Goal: Communication & Community: Answer question/provide support

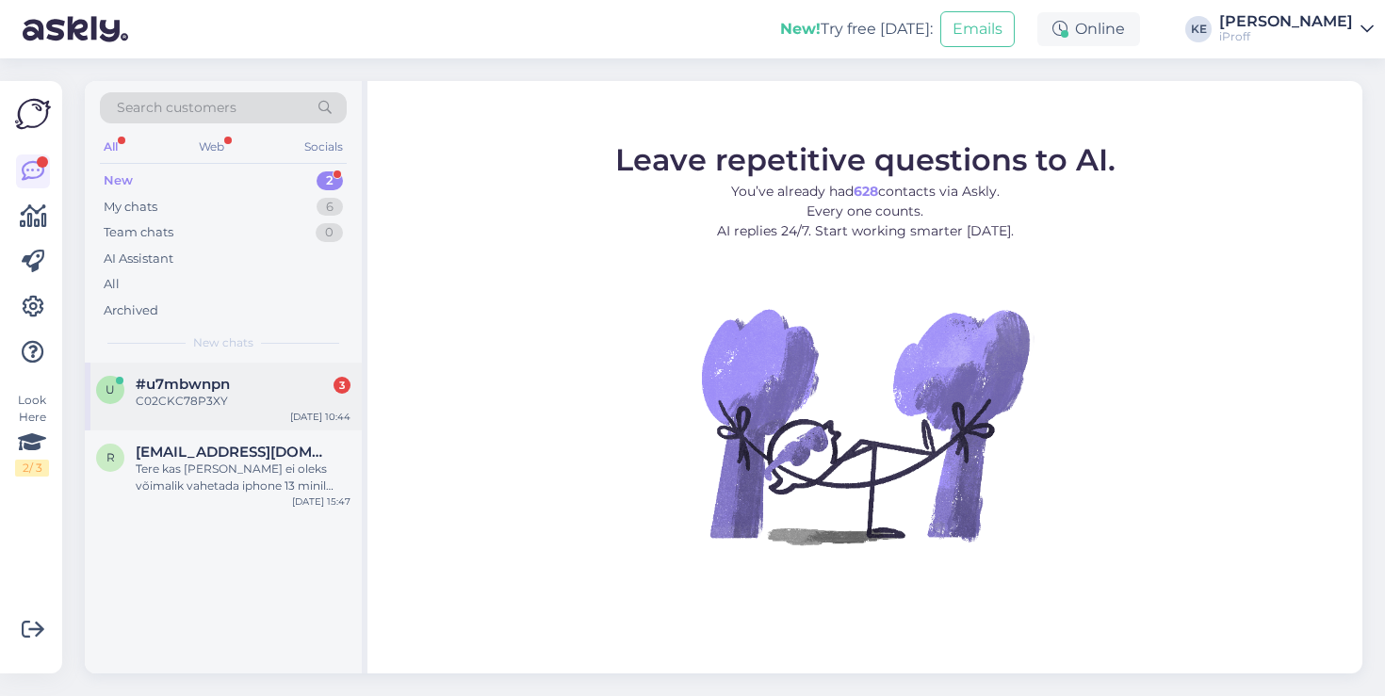
click at [262, 407] on div "C02CKC78P3XY" at bounding box center [243, 401] width 215 height 17
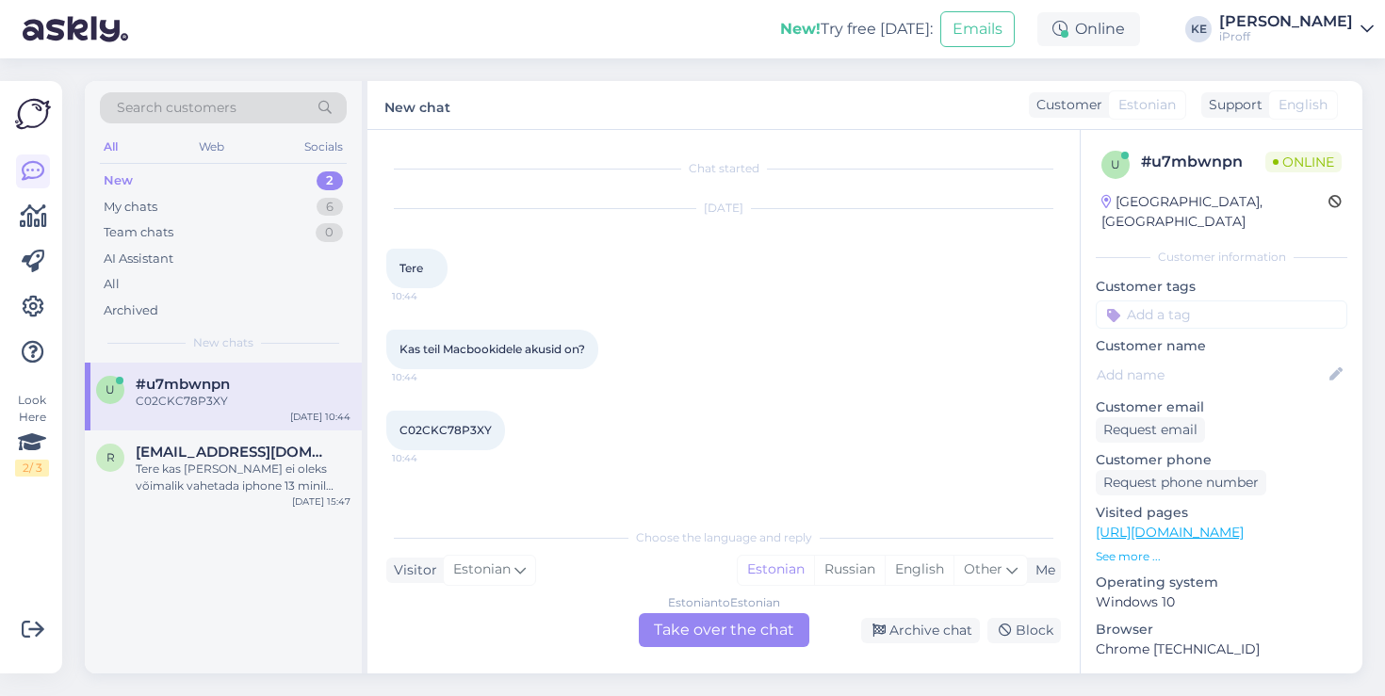
click at [687, 618] on div "Estonian to Estonian Take over the chat" at bounding box center [724, 631] width 171 height 34
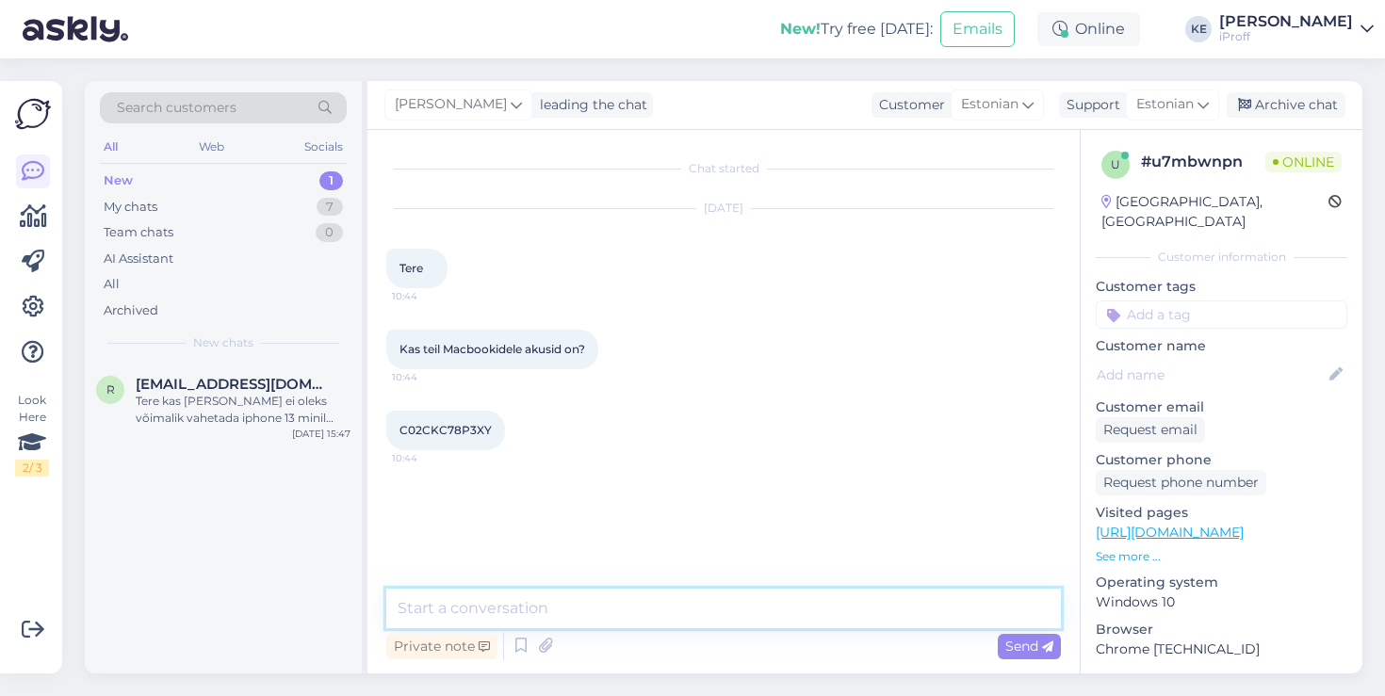
click at [681, 610] on textarea at bounding box center [723, 609] width 675 height 40
type textarea "Tervist! Kohe uurin"
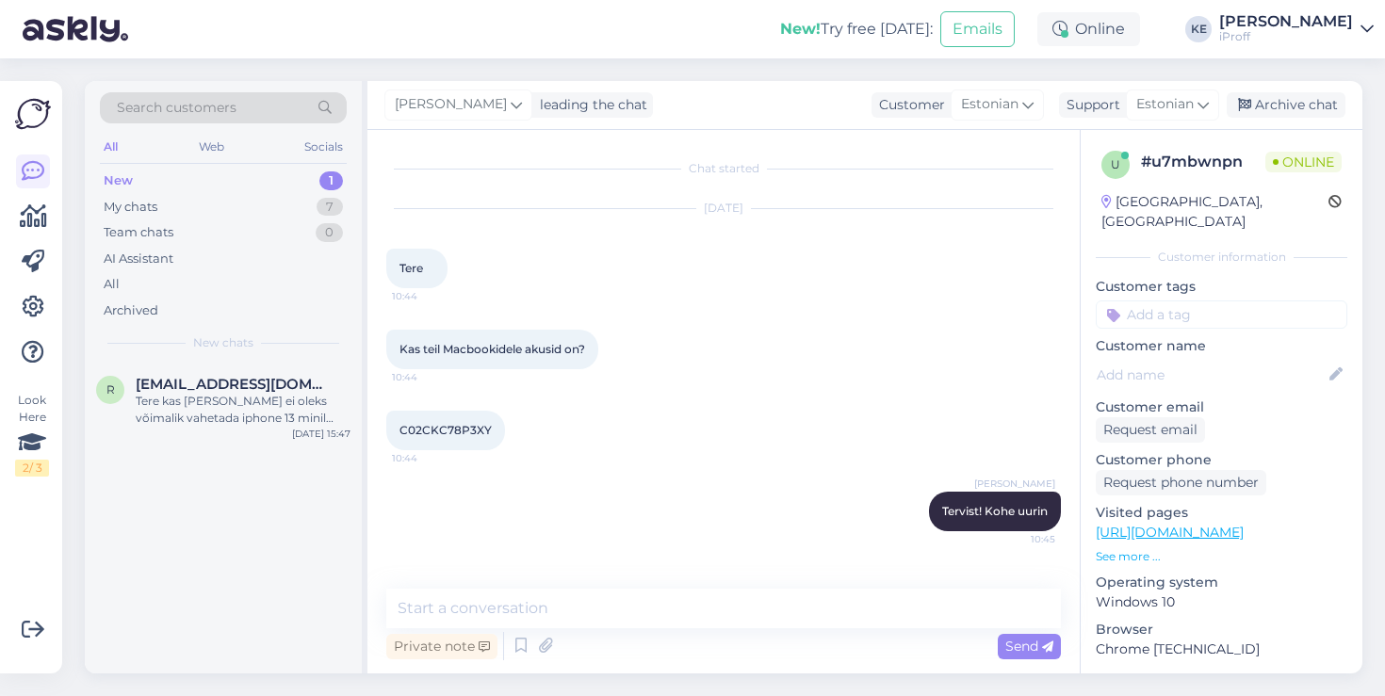
click at [462, 427] on span "C02CKC78P3XY" at bounding box center [446, 430] width 92 height 14
copy div "C02CKC78P3XY 10:44"
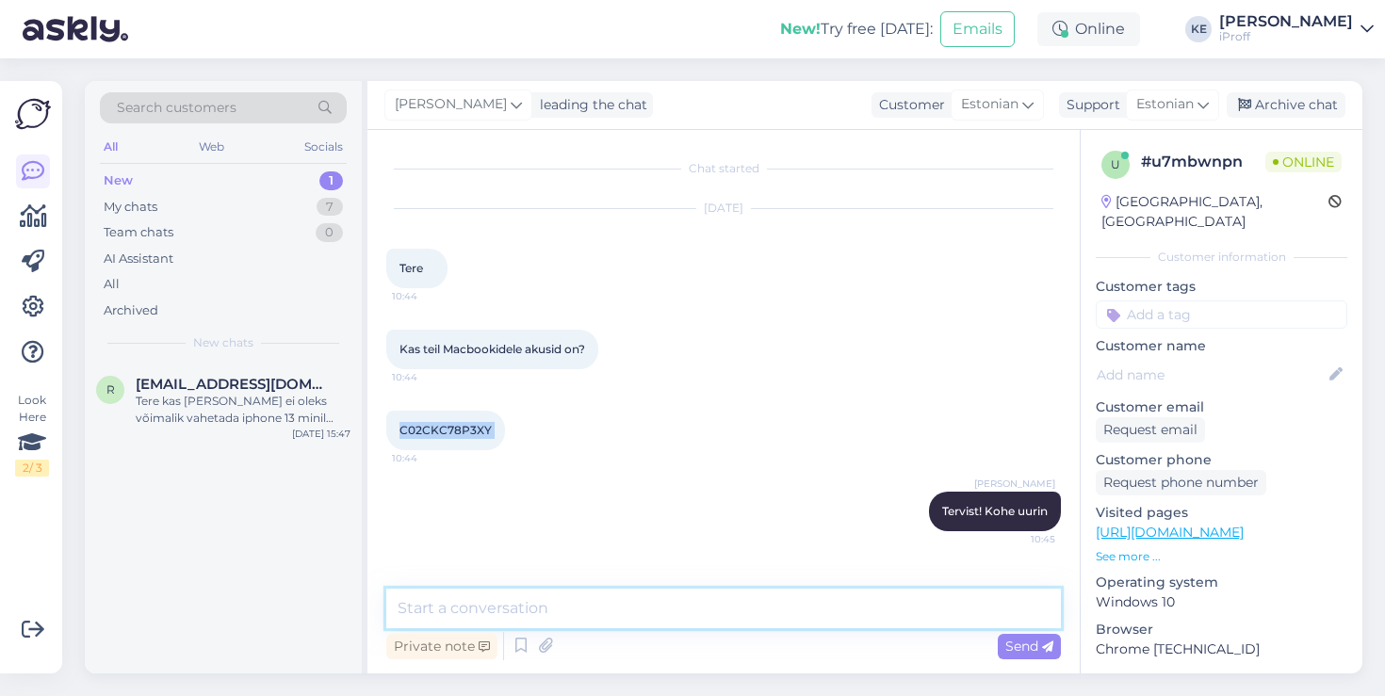
click at [805, 602] on textarea at bounding box center [723, 609] width 675 height 40
type textarea "Akud täitsa olemas Teie mudelile."
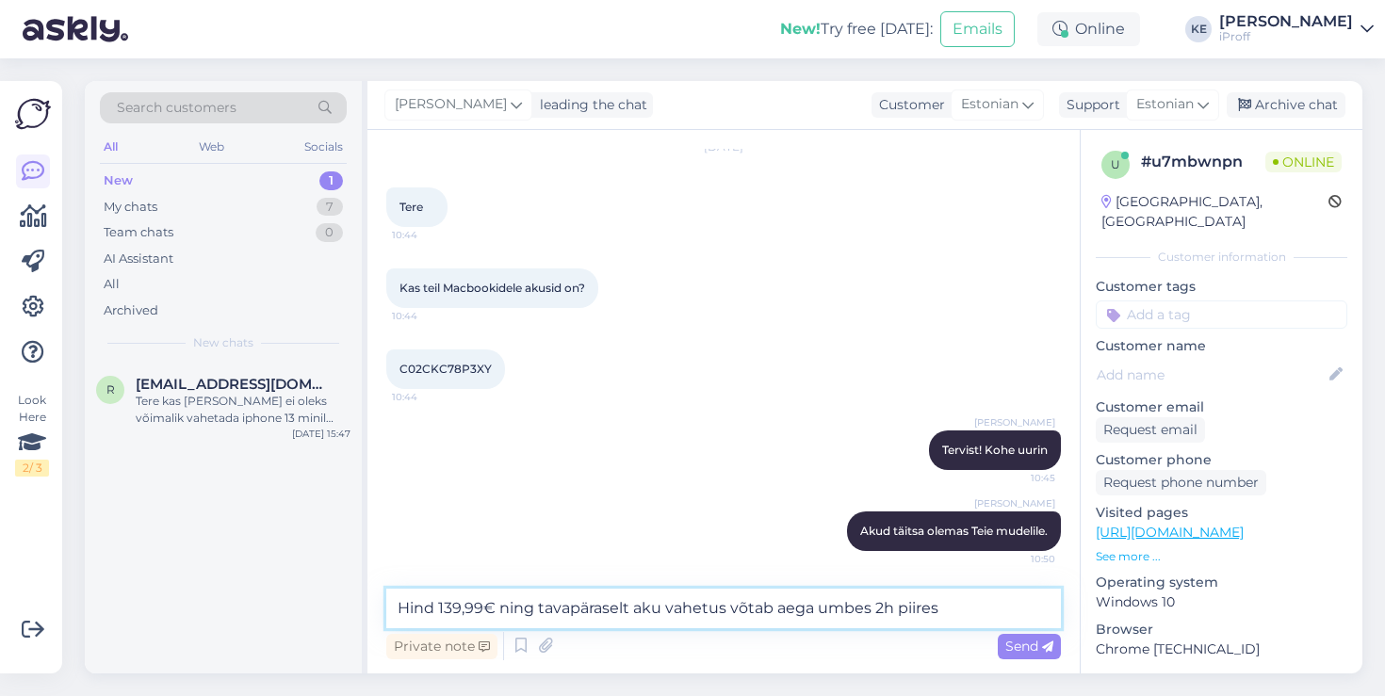
type textarea "Hind 139,99€ ning tavapäraselt aku vahetus võtab aega umbes 2h piires."
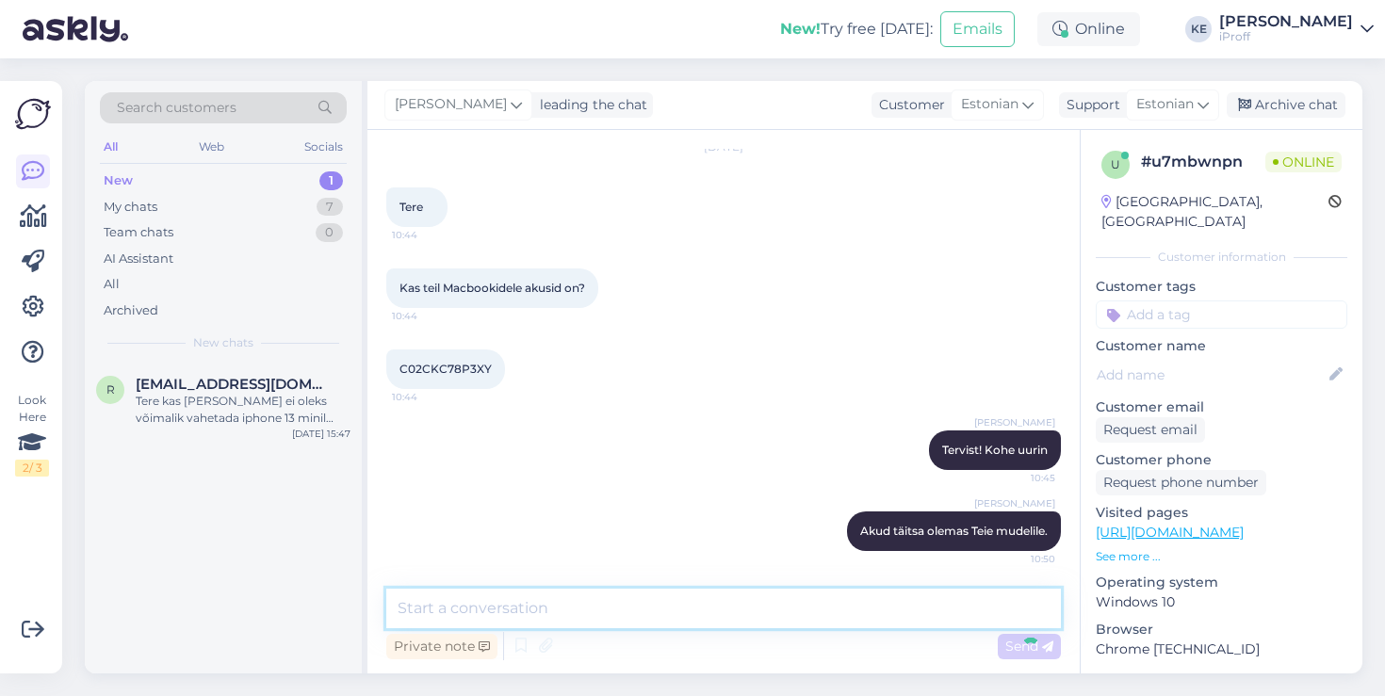
scroll to position [159, 0]
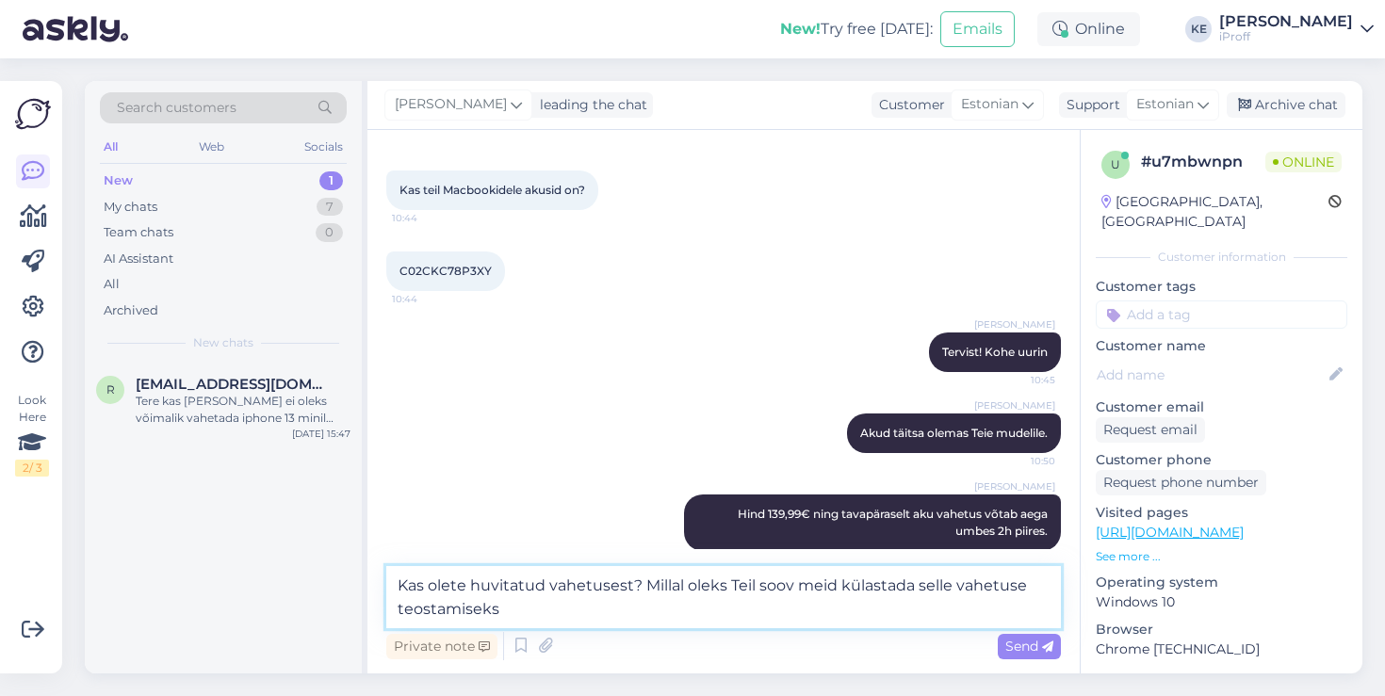
type textarea "Kas olete huvitatud vahetusest? [PERSON_NAME] oleks Teil soov meid külastada se…"
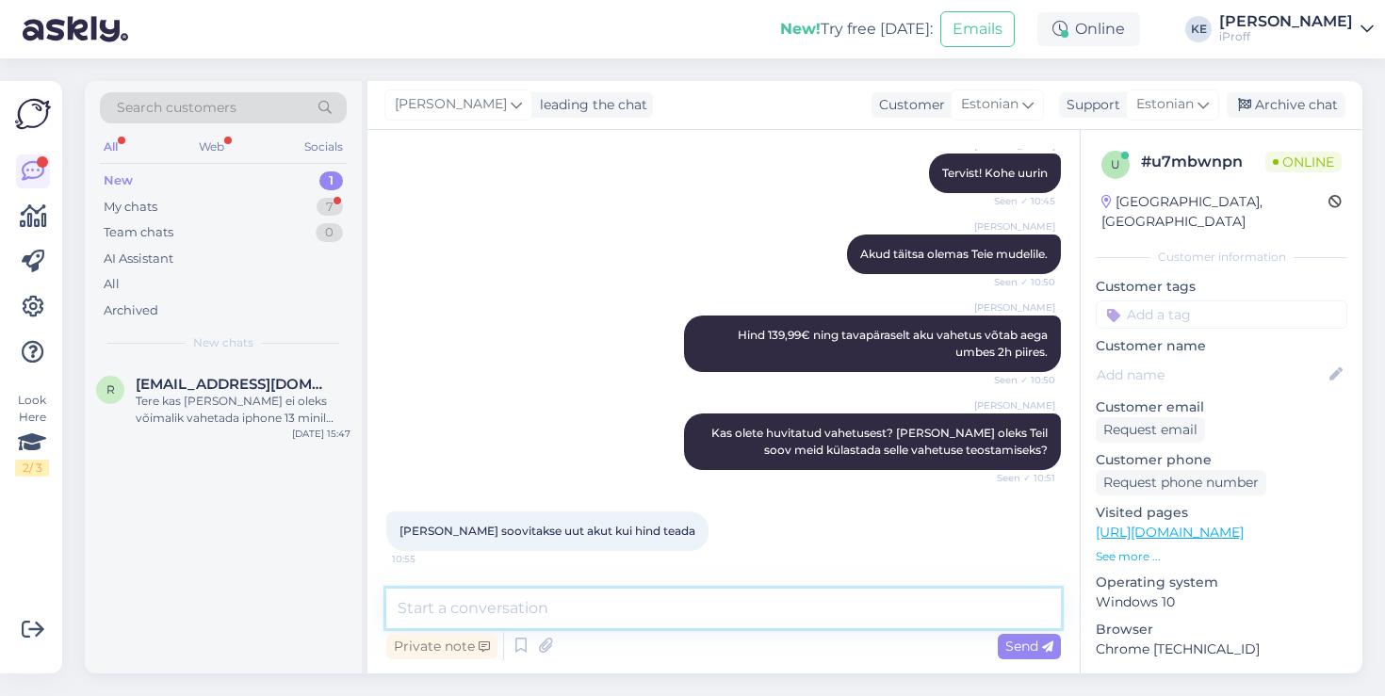
scroll to position [419, 0]
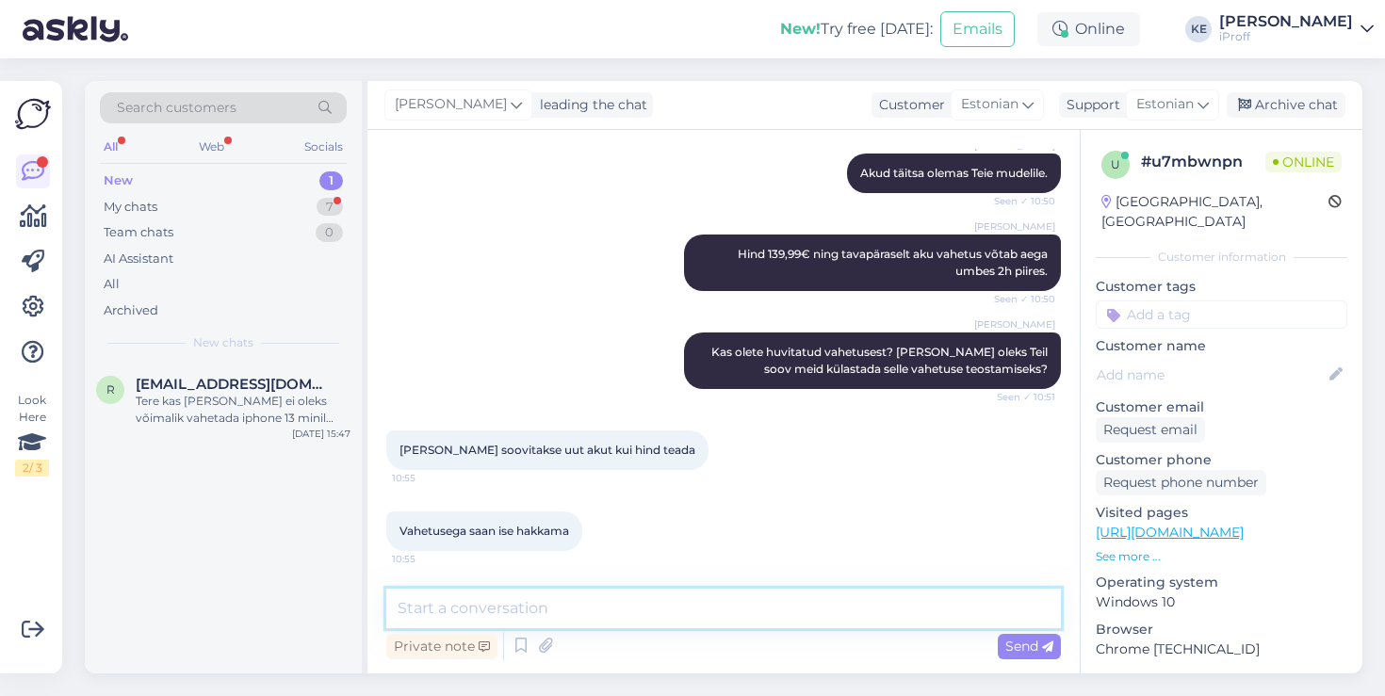
click at [592, 592] on textarea at bounding box center [723, 609] width 675 height 40
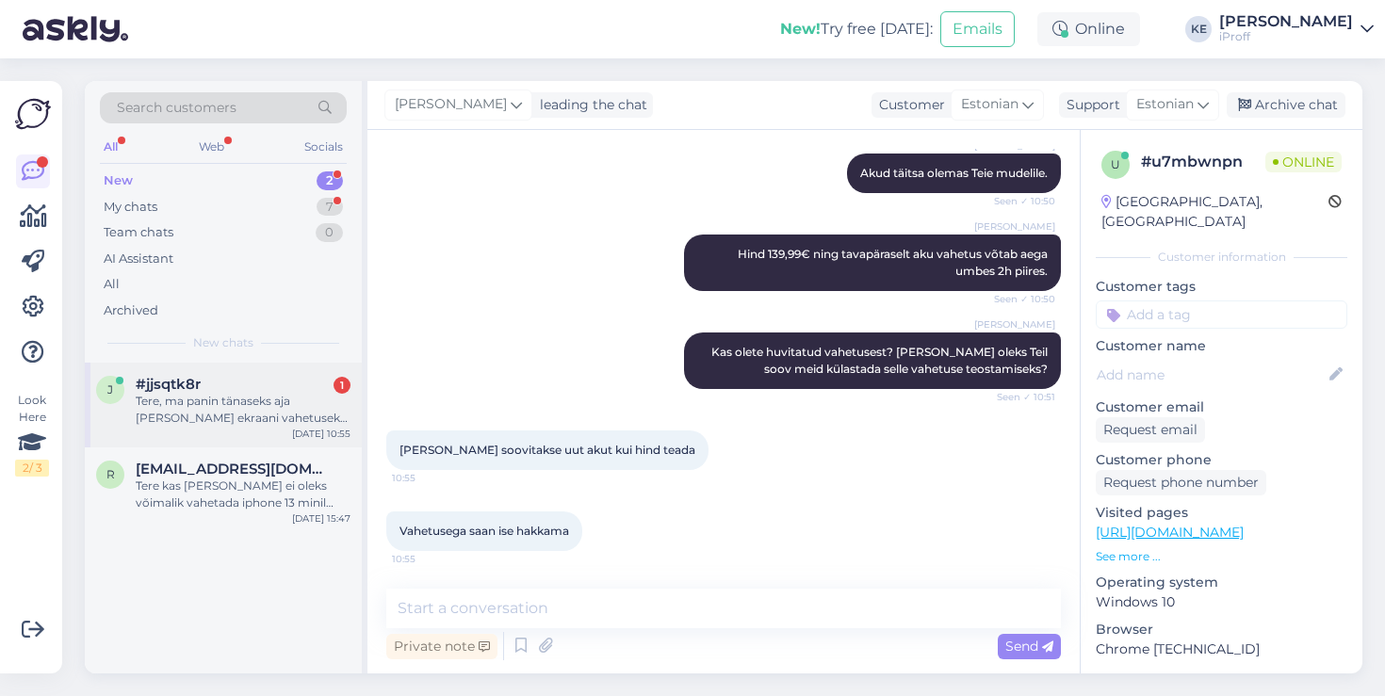
click at [297, 427] on div "j #jjsqtk8r 1 Tere, ma panin tänaseks aja [PERSON_NAME] ekraani vahetuseks, kas…" at bounding box center [223, 405] width 277 height 85
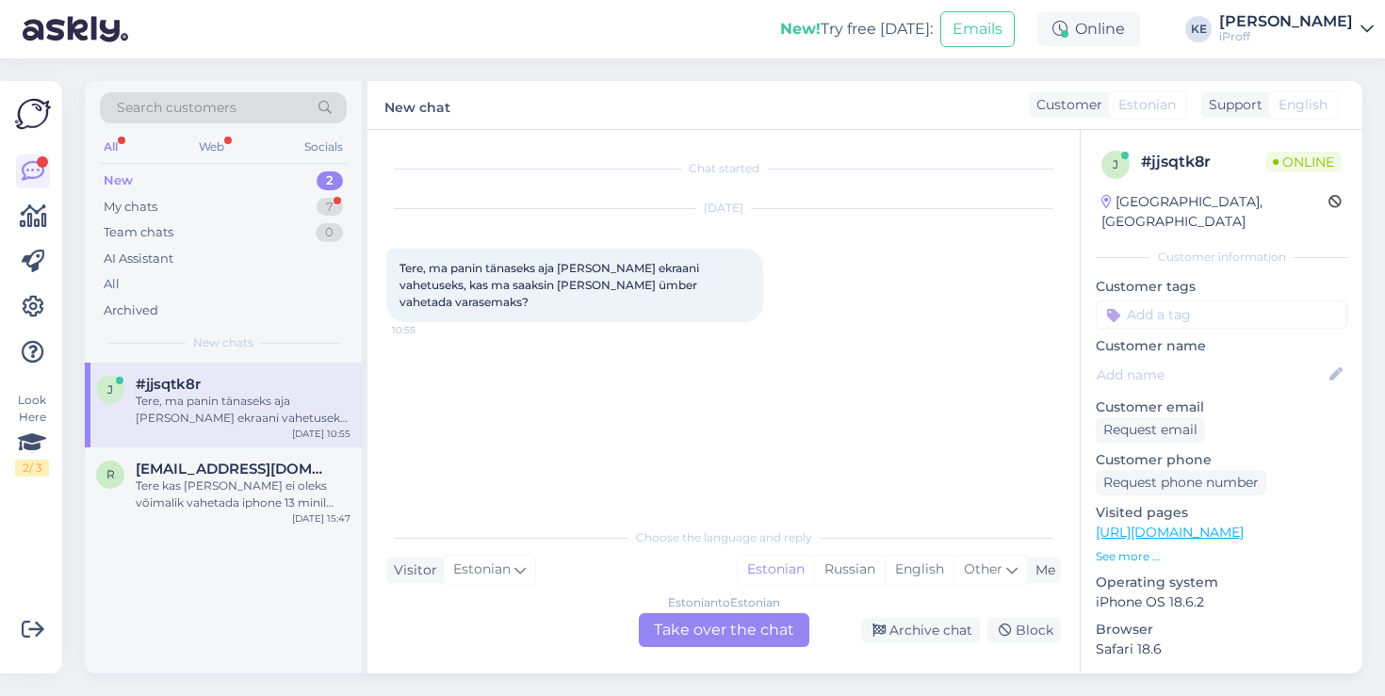
scroll to position [0, 0]
click at [770, 633] on div "Estonian to Estonian Take over the chat" at bounding box center [724, 631] width 171 height 34
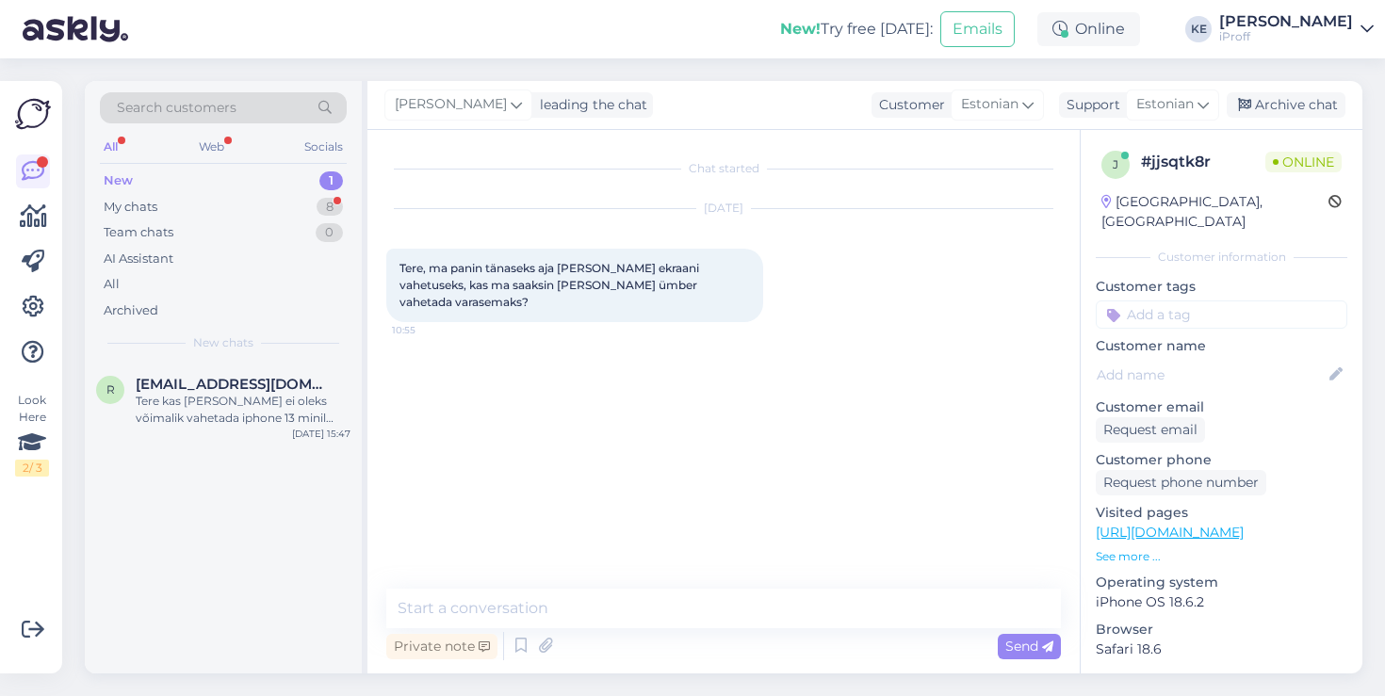
click at [700, 587] on div "Chat started [DATE] Tere, ma panin tänaseks aja [PERSON_NAME] ekraani vahetusek…" at bounding box center [724, 402] width 713 height 544
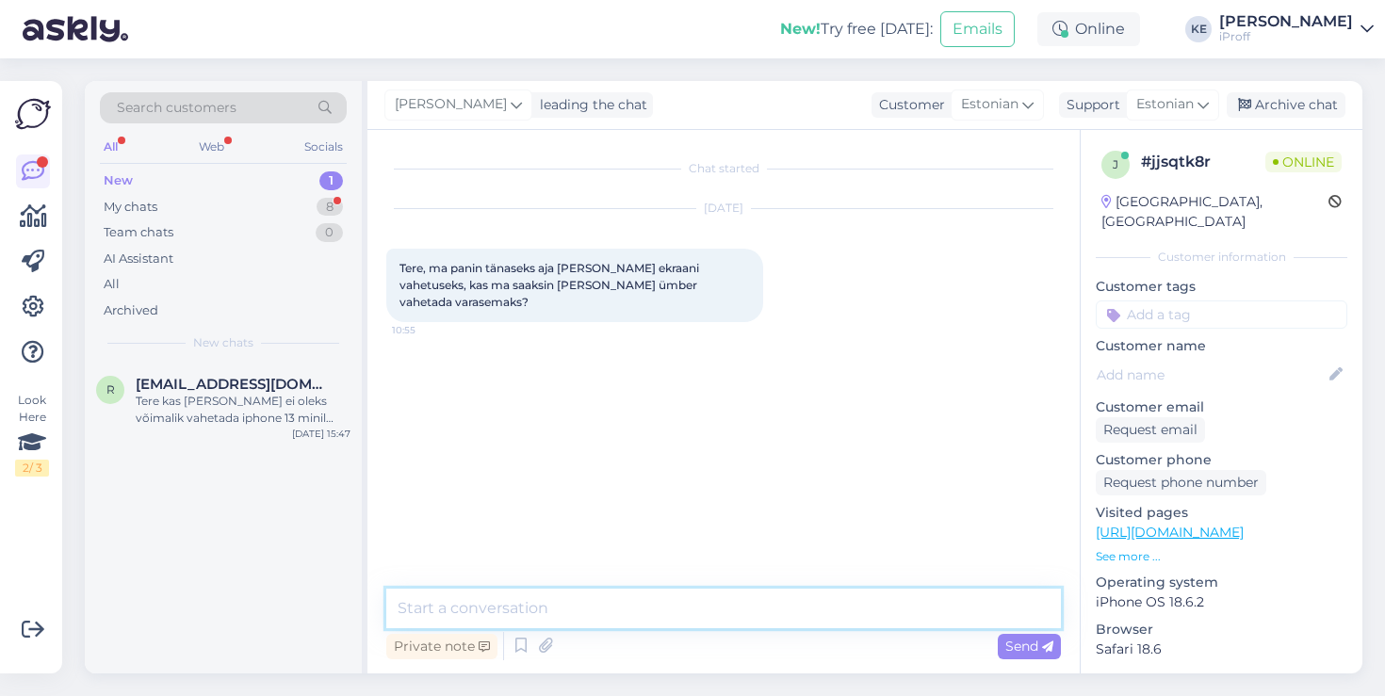
click at [698, 611] on textarea at bounding box center [723, 609] width 675 height 40
type textarea "Tervist!"
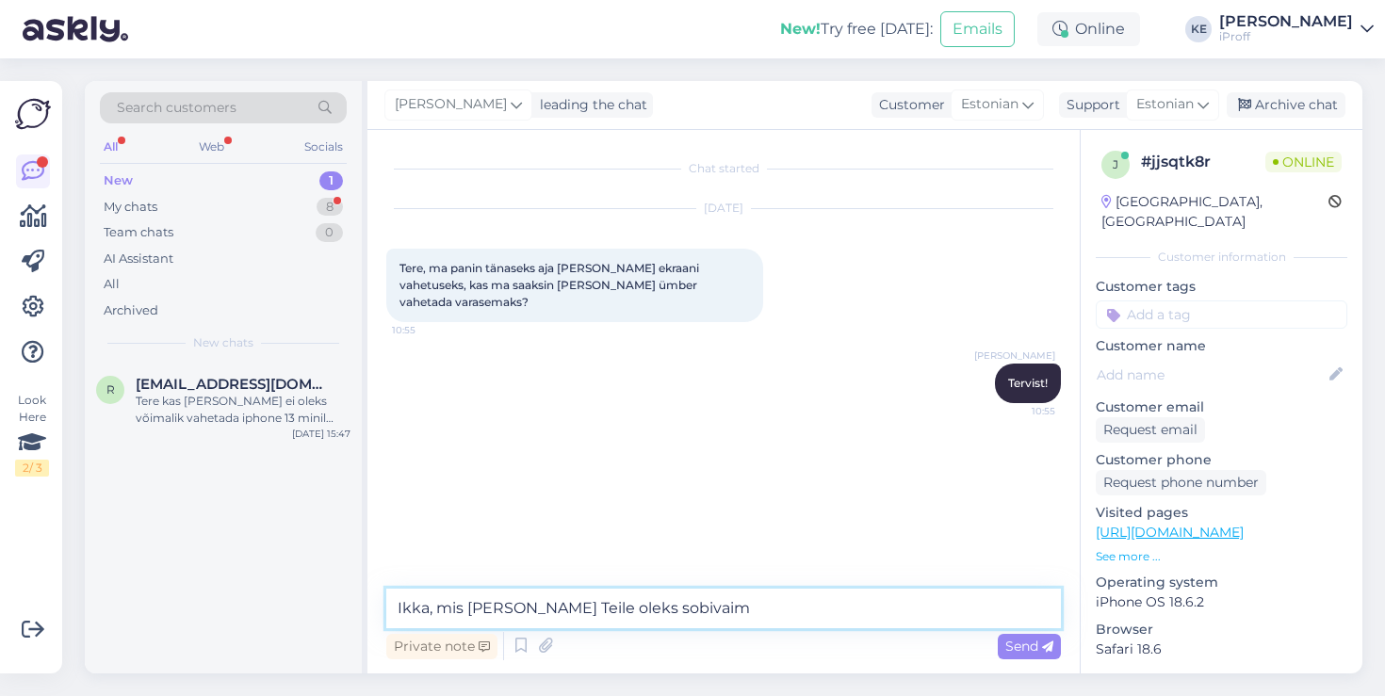
type textarea "Ikka, mis [PERSON_NAME] Teile oleks sobivaim?"
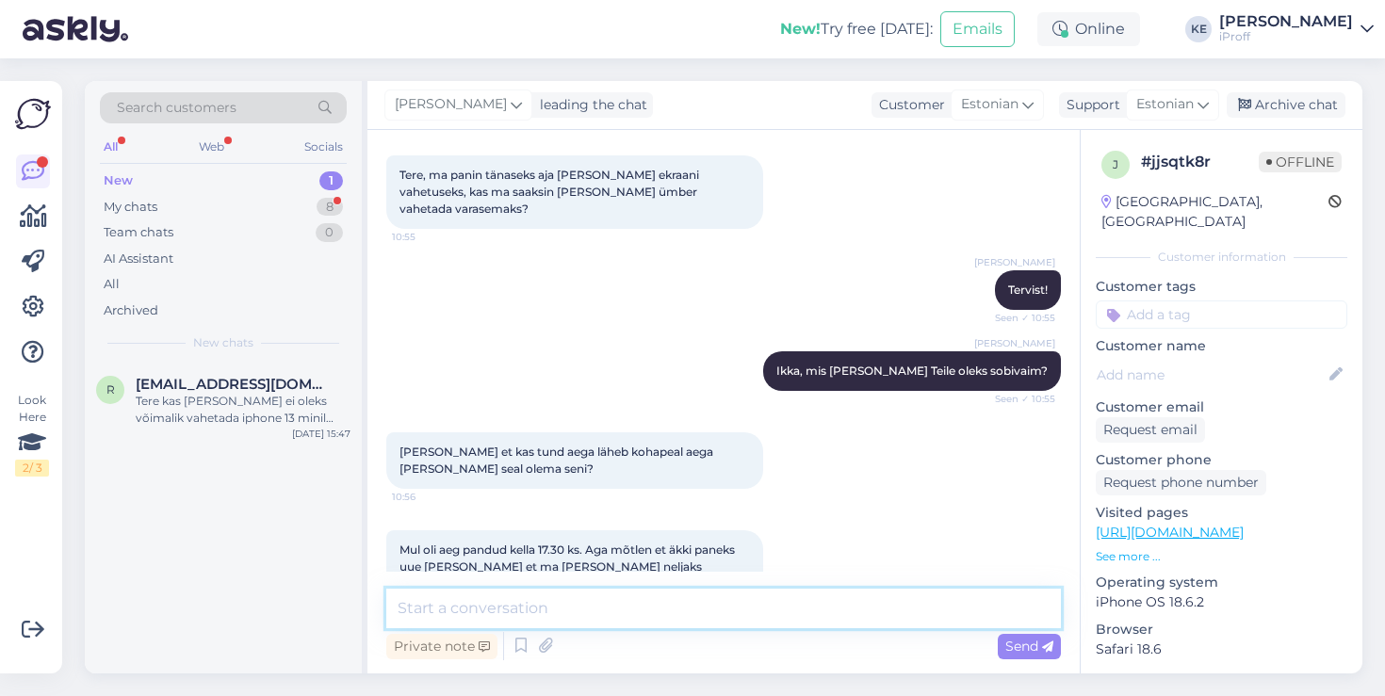
scroll to position [204, 0]
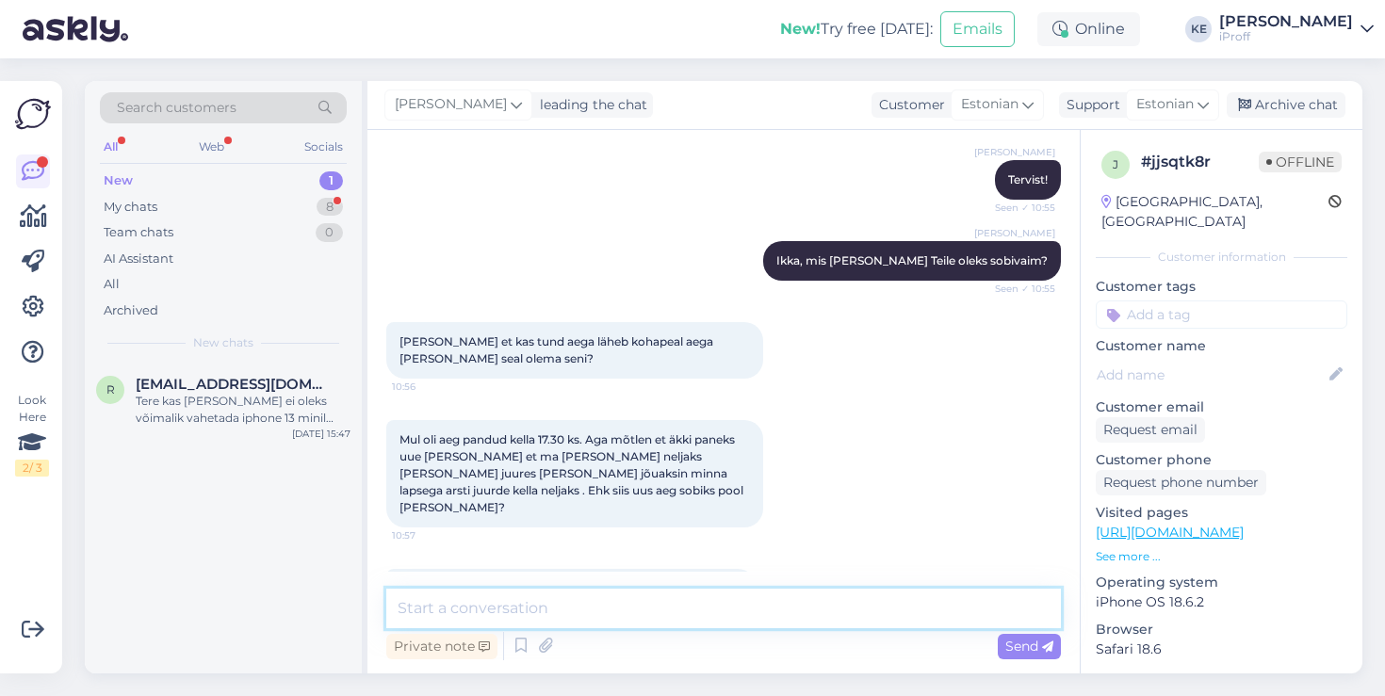
click at [573, 594] on textarea at bounding box center [723, 609] width 675 height 40
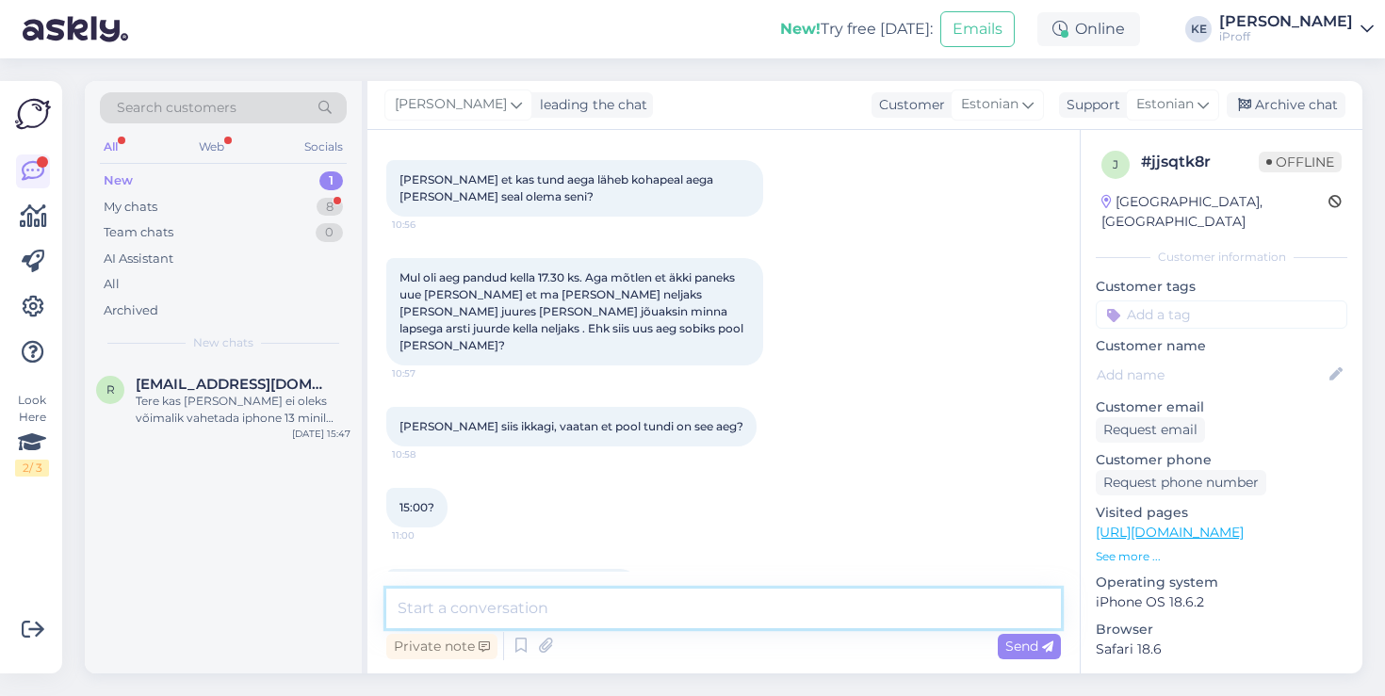
scroll to position [389, 0]
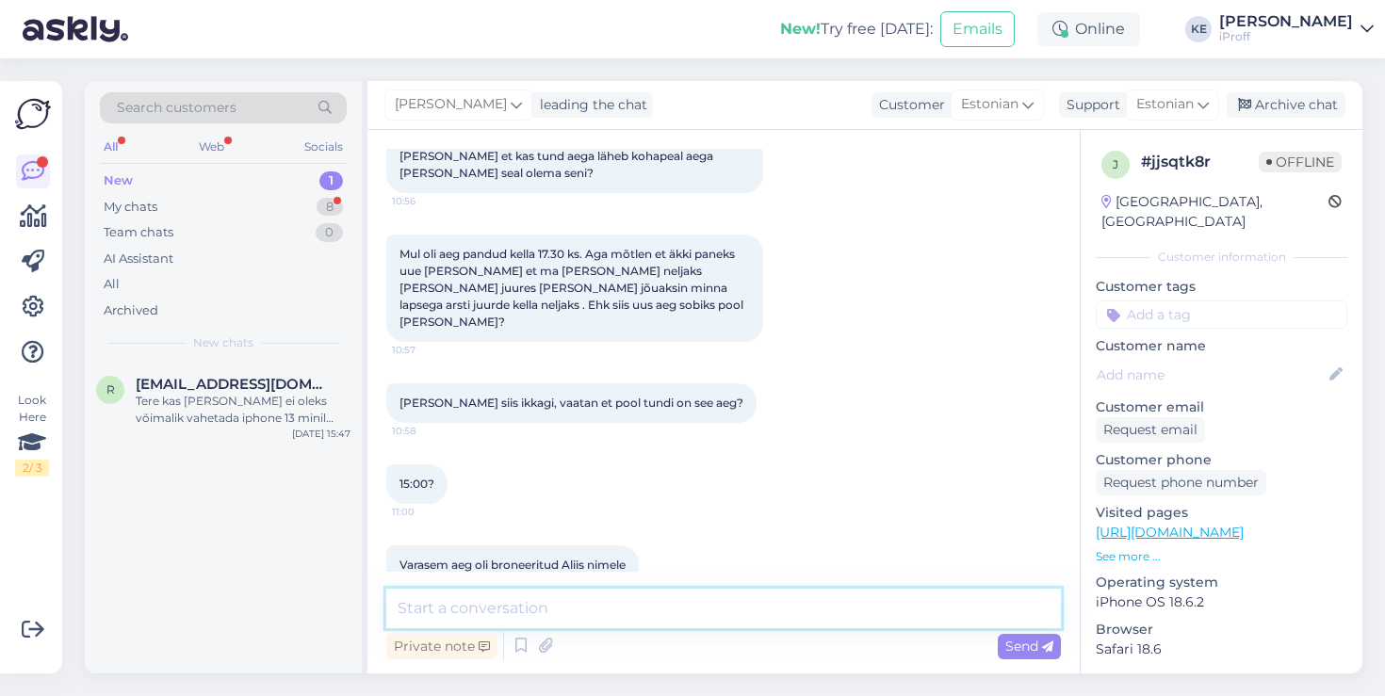
click at [573, 594] on textarea at bounding box center [723, 609] width 675 height 40
type textarea "Selline aeg soi"
click at [752, 614] on textarea at bounding box center [723, 609] width 675 height 40
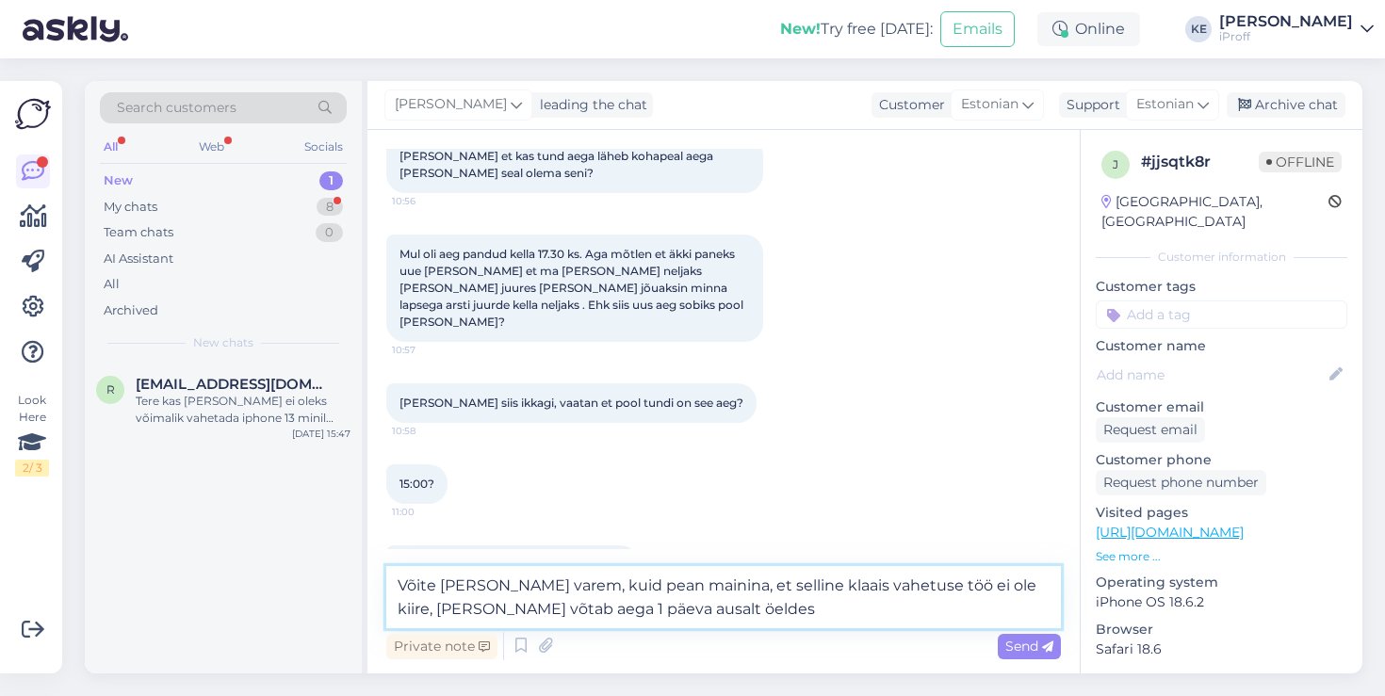
type textarea "Võite [PERSON_NAME] varem, kuid pean mainina, et selline klaais vahetuse töö ei…"
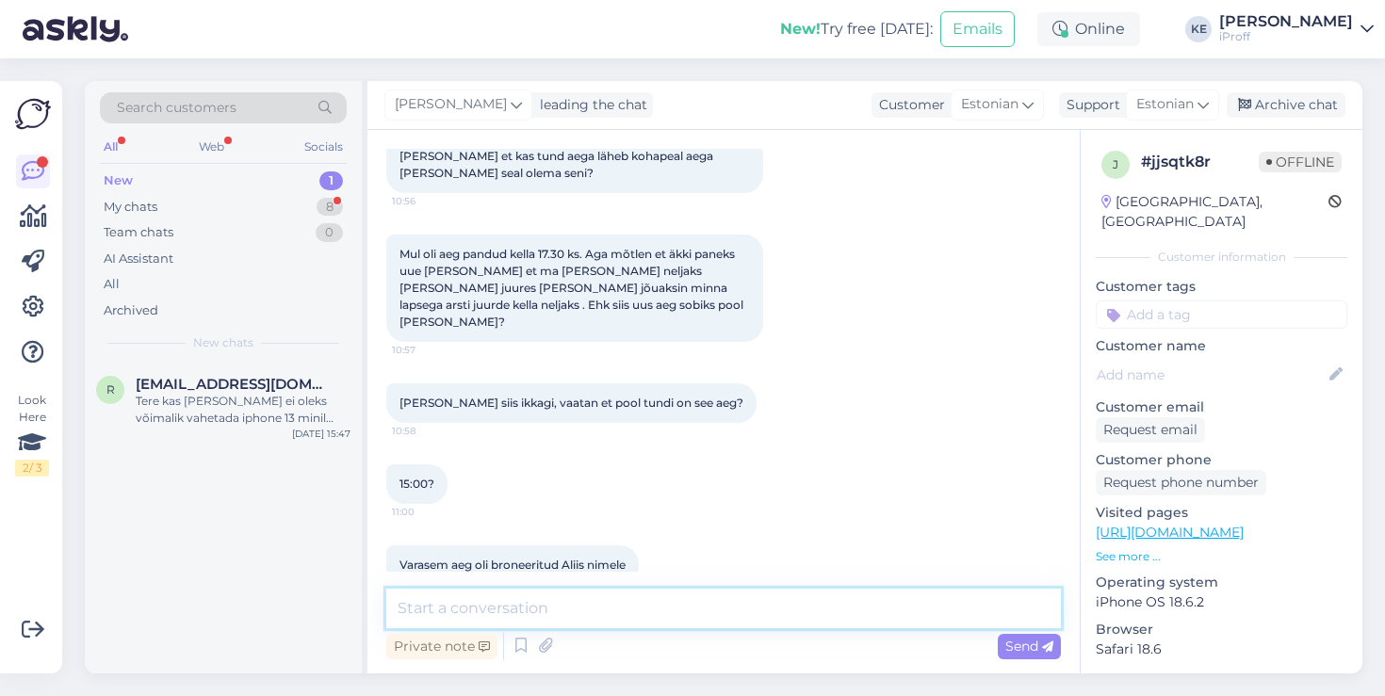
scroll to position [504, 0]
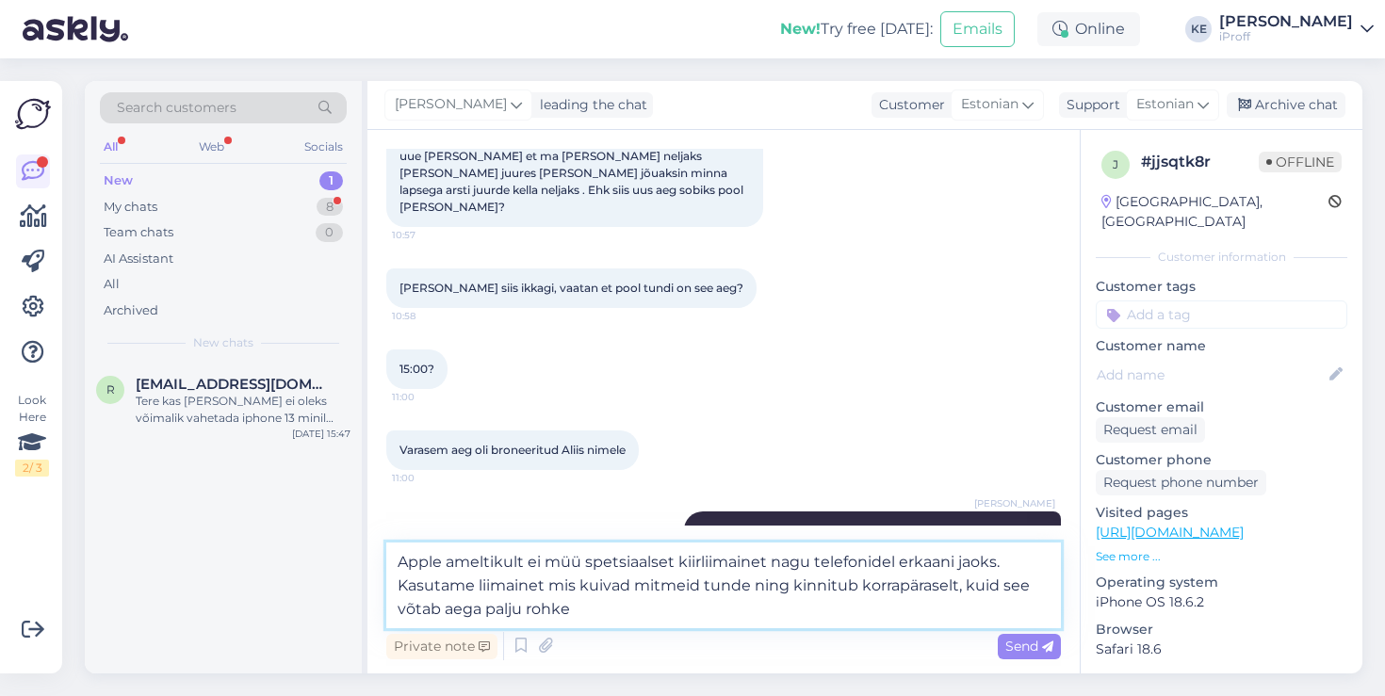
type textarea "Apple ameltikult ei müü spetsiaalset kiirliimainet nagu telefonidel erkaani jao…"
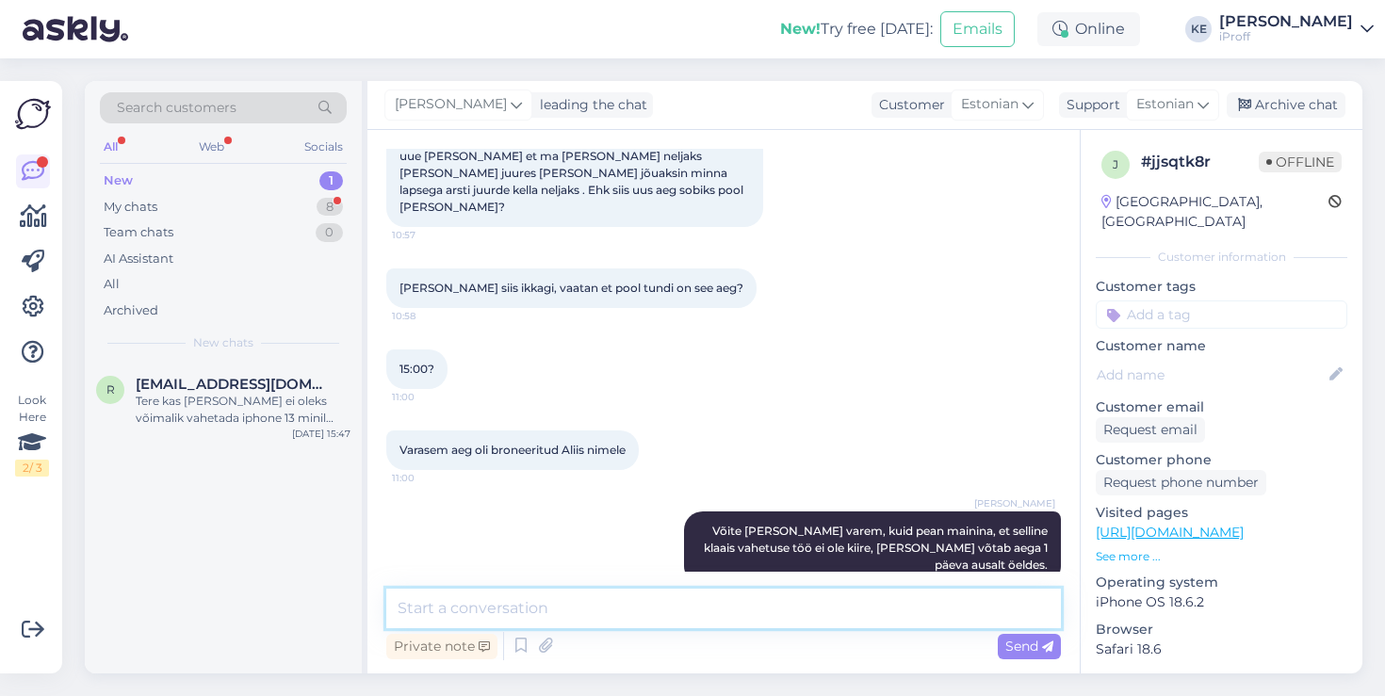
scroll to position [636, 0]
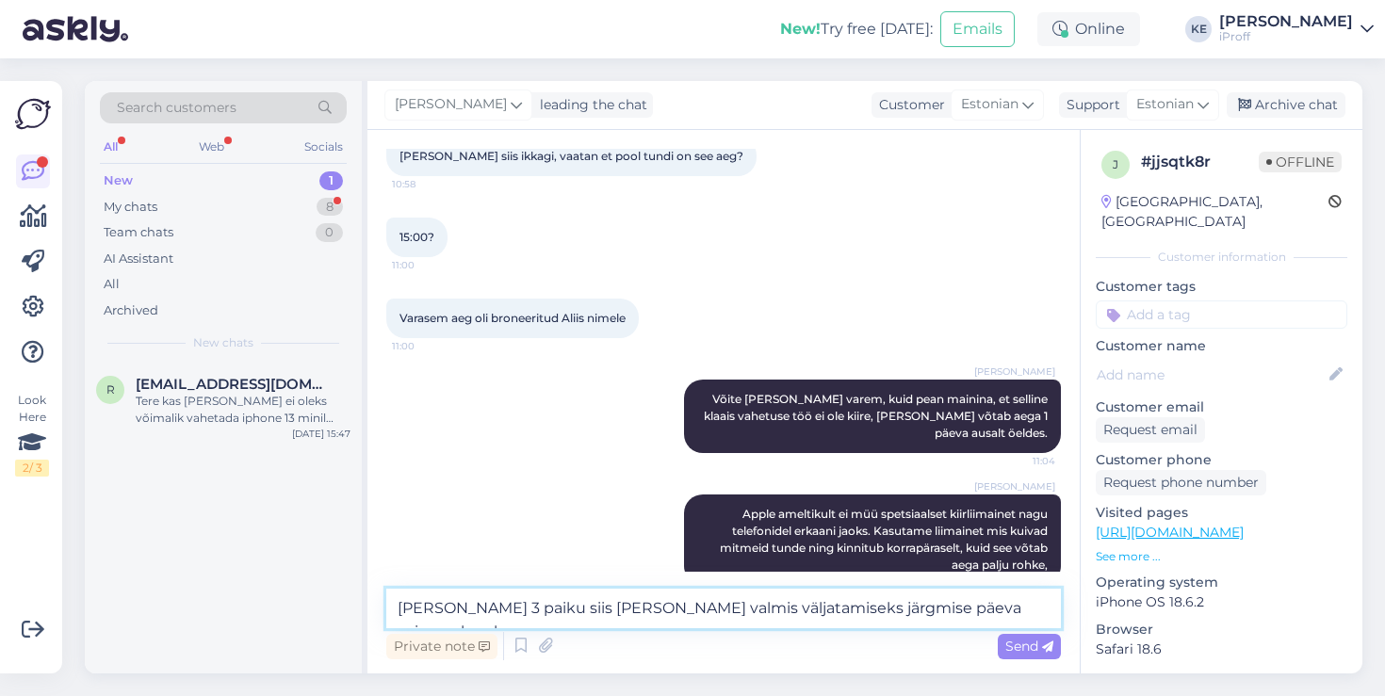
type textarea "[PERSON_NAME] 3 paiku siis [PERSON_NAME] valmis väljatamiseks järgmise päeva es…"
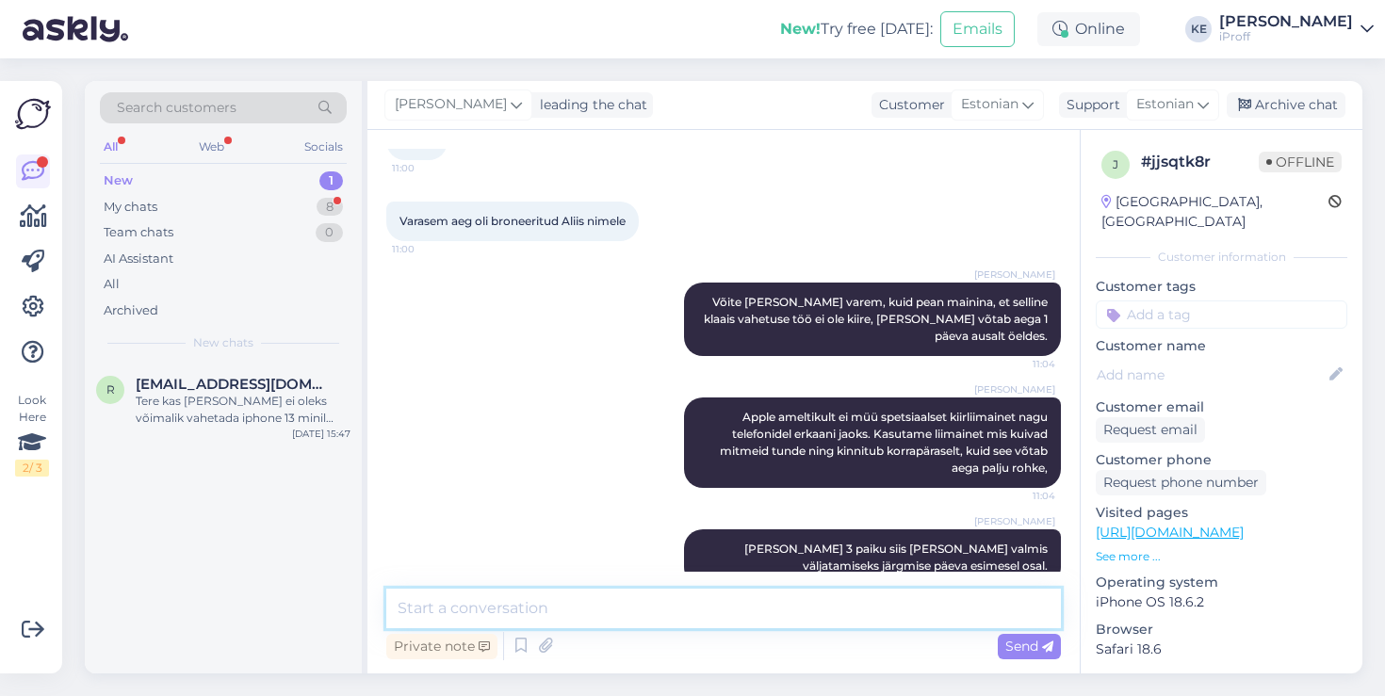
scroll to position [734, 0]
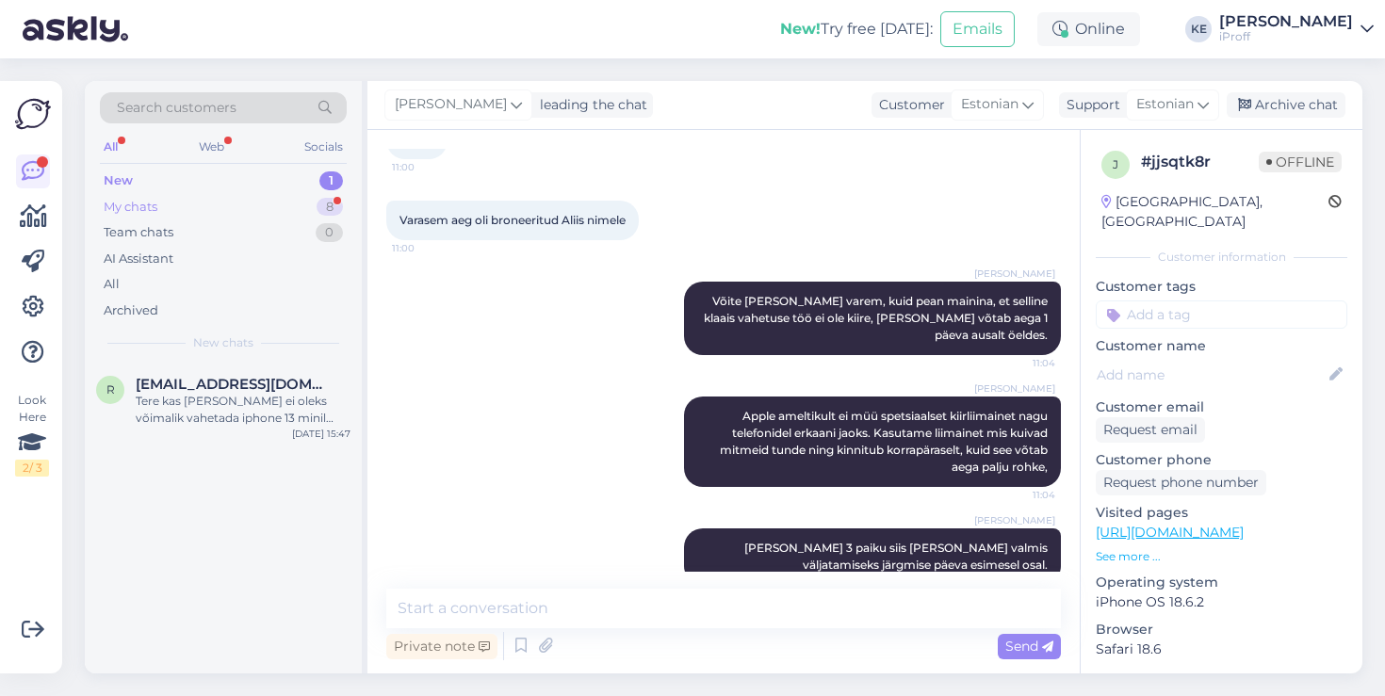
click at [287, 210] on div "My chats 8" at bounding box center [223, 207] width 247 height 26
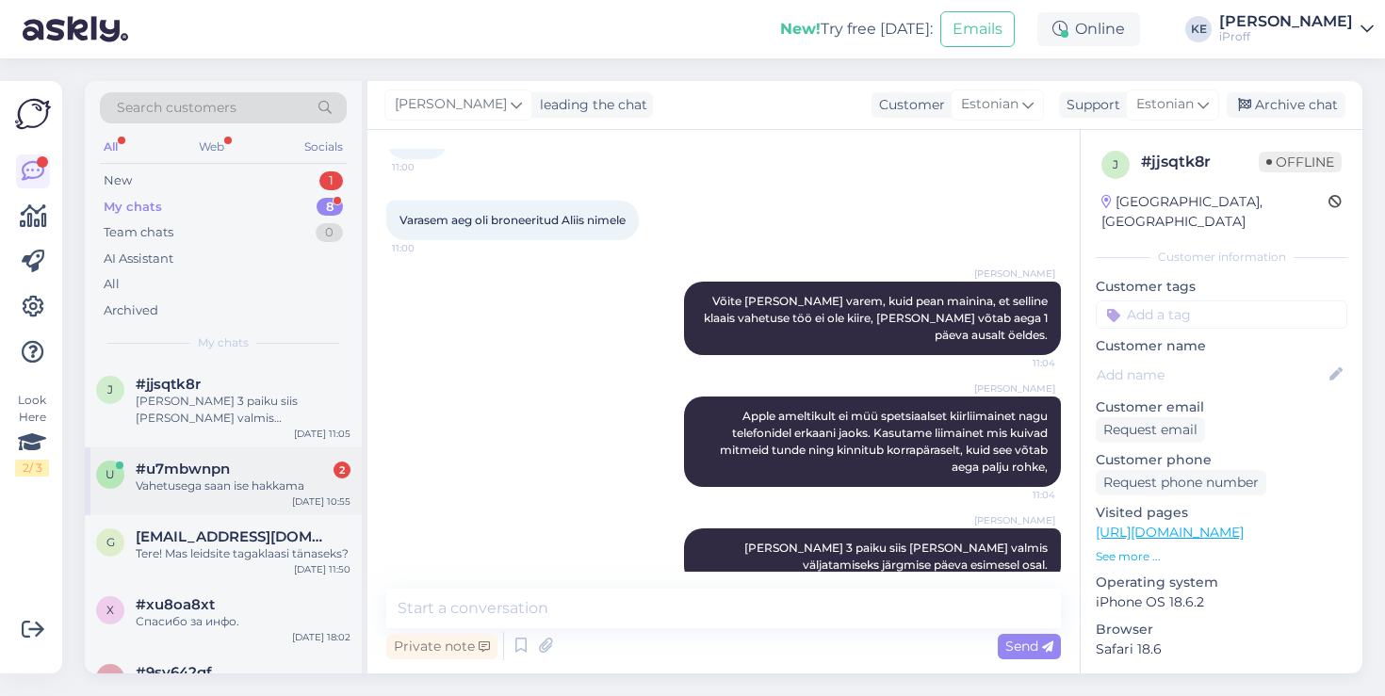
click at [233, 481] on div "Vahetusega saan ise hakkama" at bounding box center [243, 486] width 215 height 17
